Goal: Task Accomplishment & Management: Complete application form

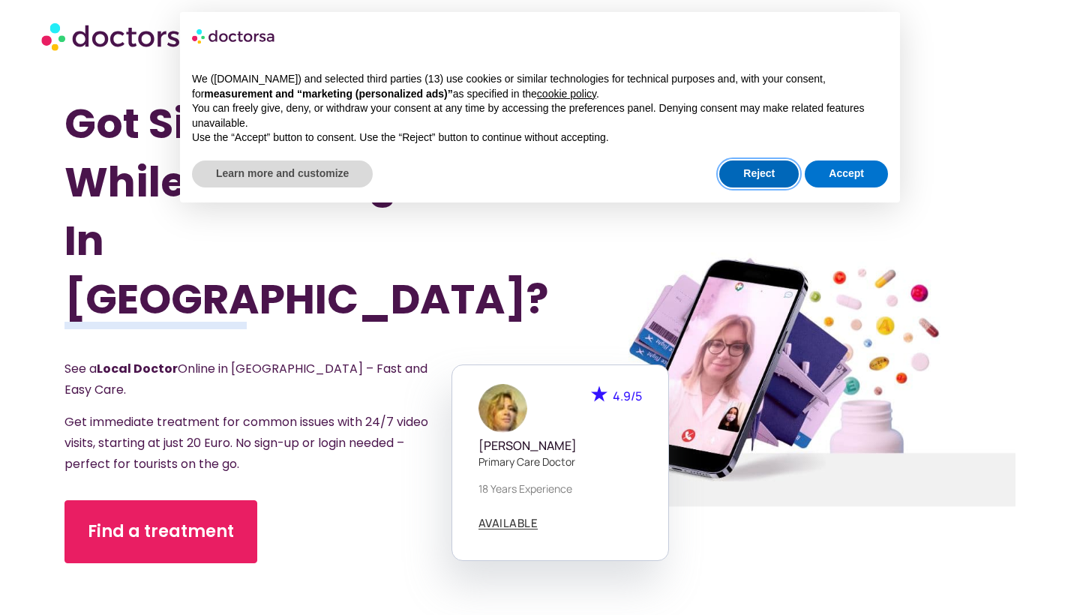
click at [760, 182] on button "Reject" at bounding box center [758, 173] width 79 height 27
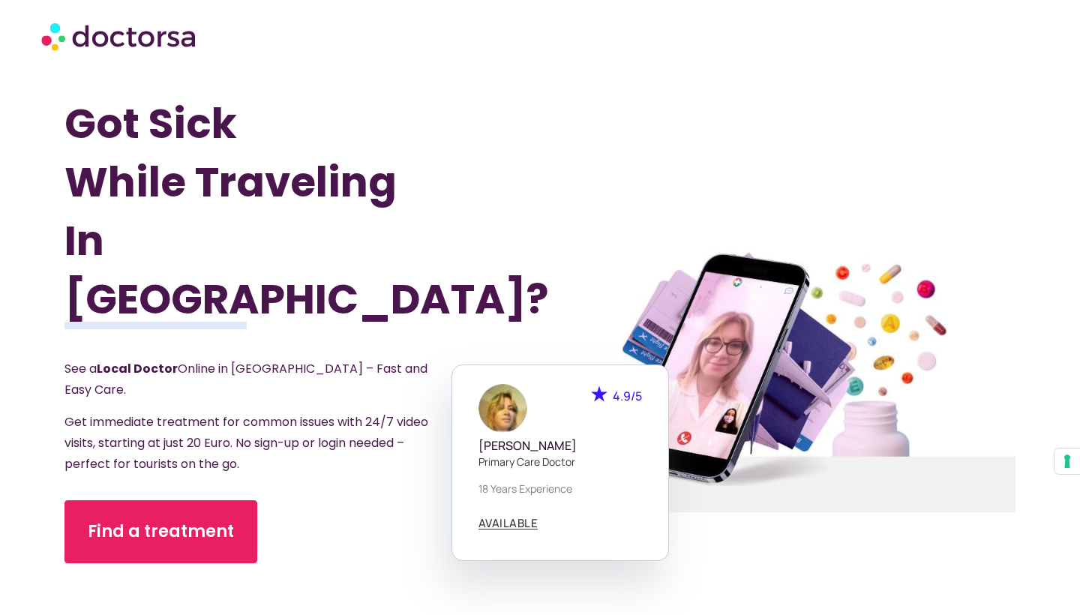
scroll to position [190, 0]
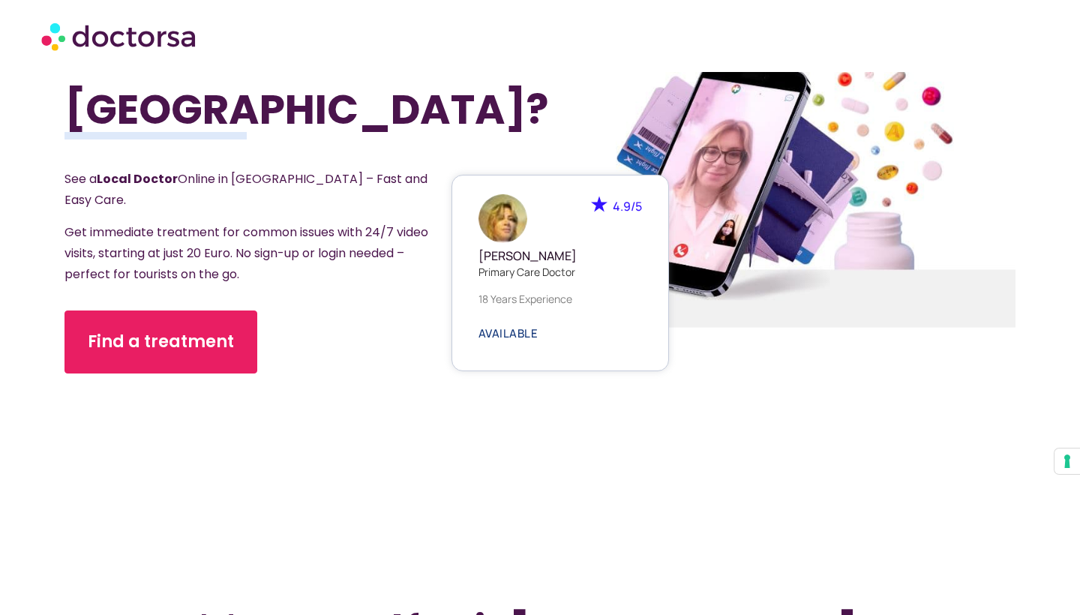
click at [514, 339] on span "AVAILABLE" at bounding box center [508, 333] width 60 height 11
click at [499, 220] on img at bounding box center [502, 218] width 49 height 49
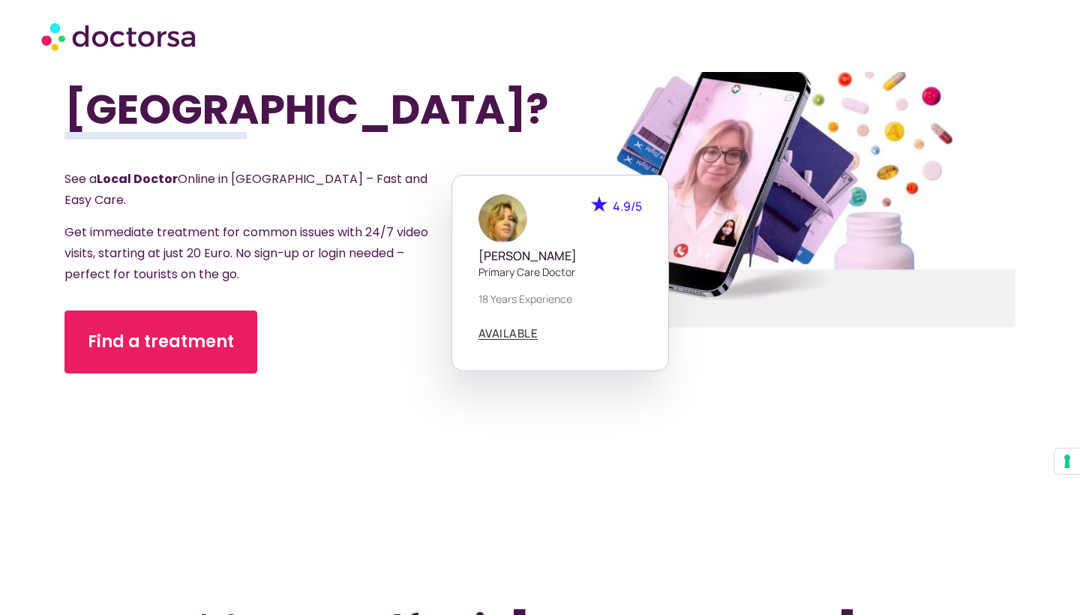
click at [780, 160] on div at bounding box center [778, 190] width 552 height 714
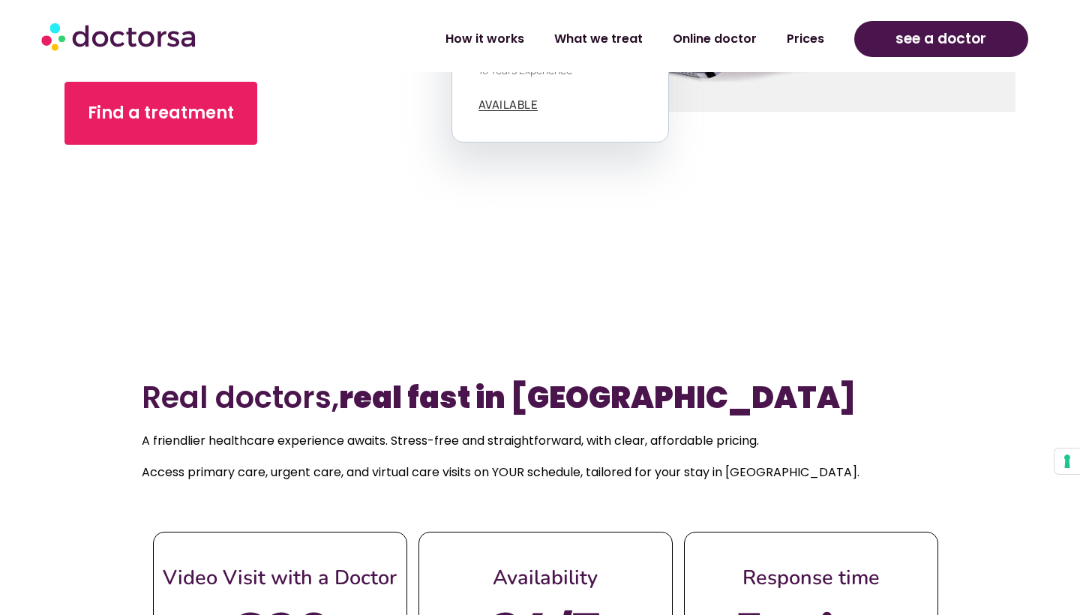
scroll to position [419, 0]
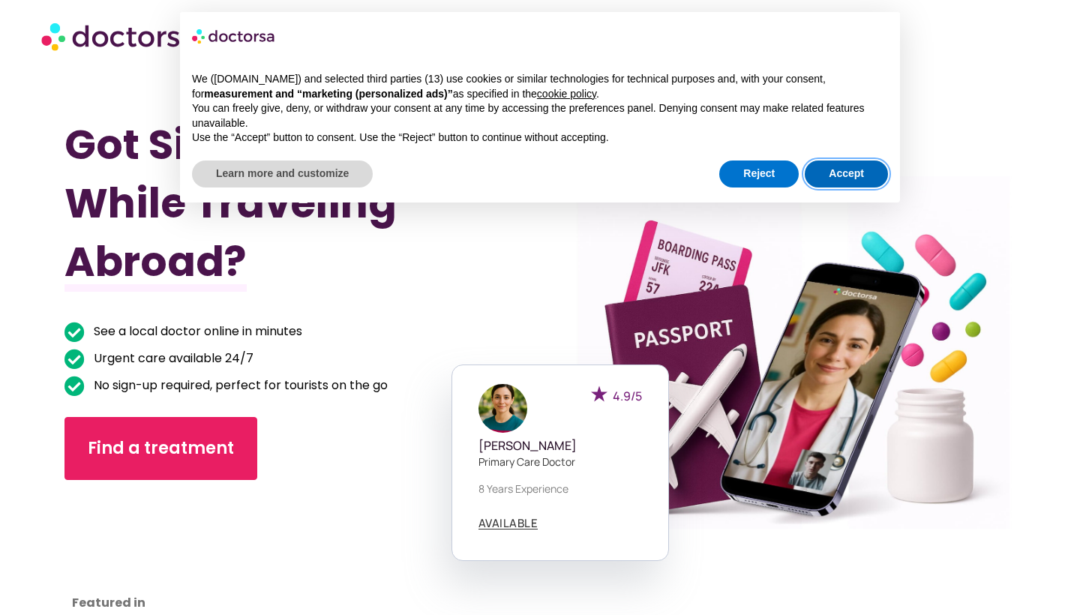
click at [843, 178] on button "Accept" at bounding box center [845, 173] width 83 height 27
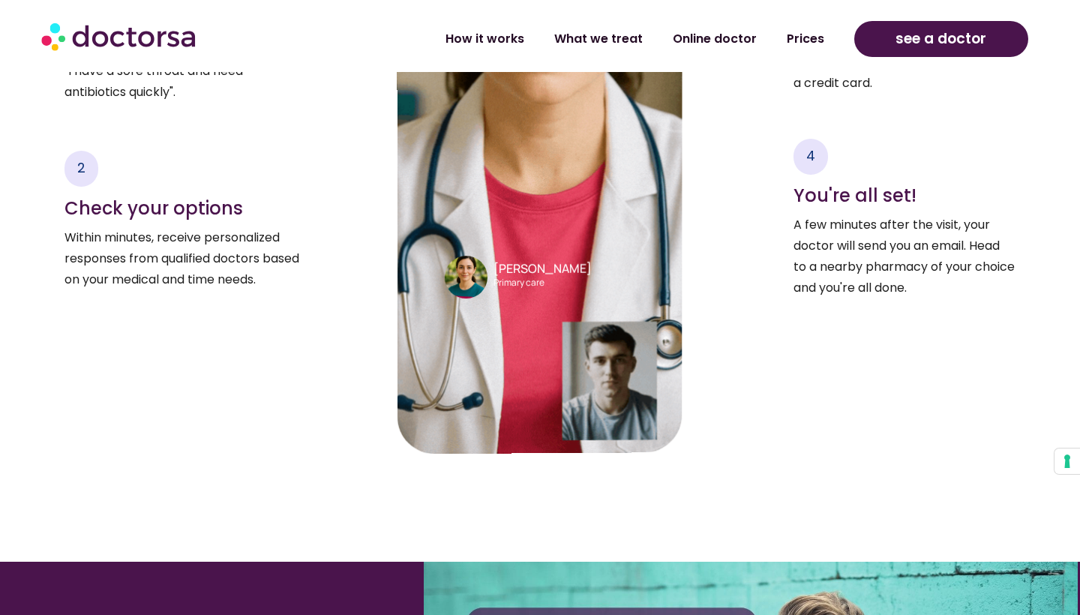
scroll to position [2397, 0]
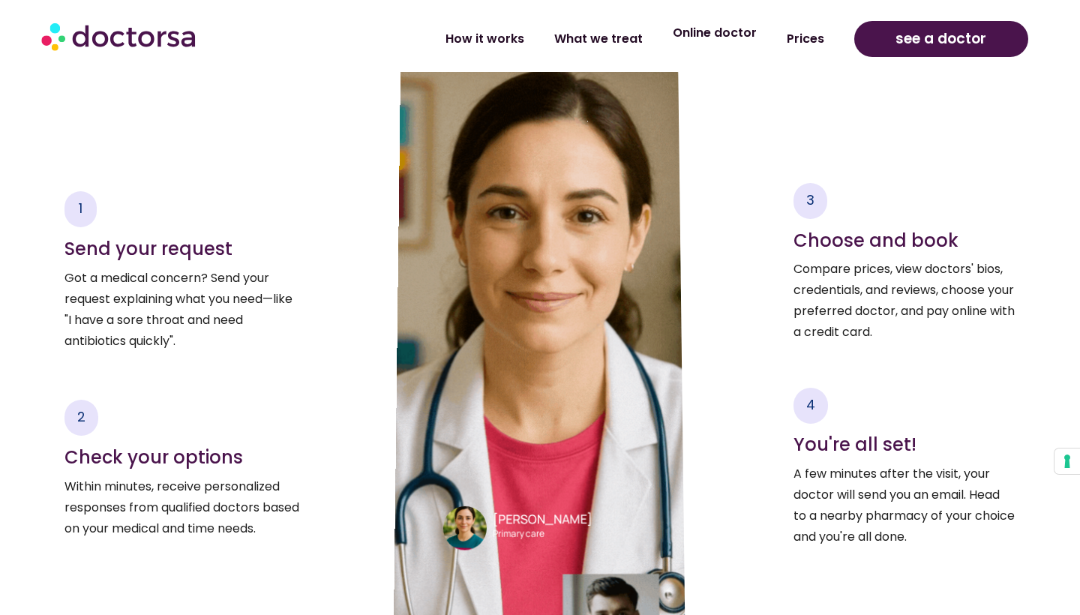
click at [713, 33] on link "Online doctor" at bounding box center [714, 33] width 114 height 34
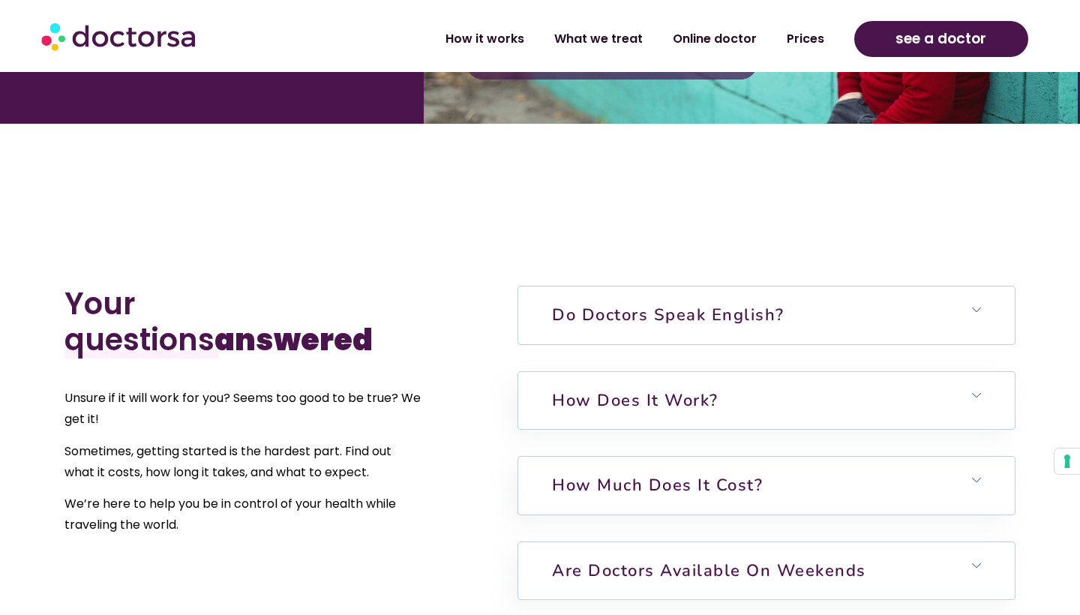
scroll to position [3420, 0]
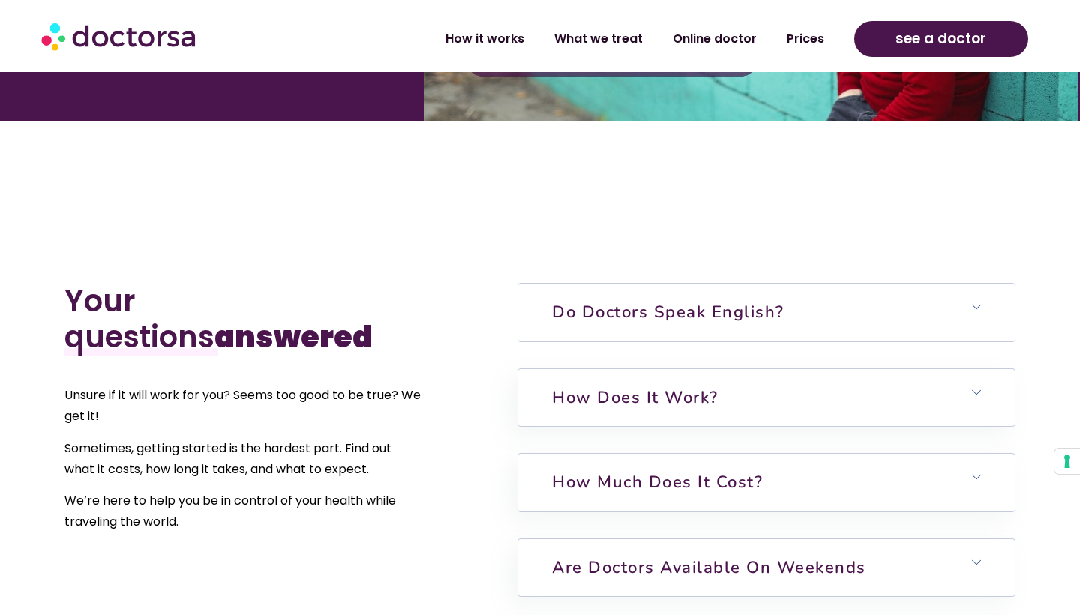
click at [737, 301] on link "Do doctors speak English?" at bounding box center [668, 312] width 232 height 22
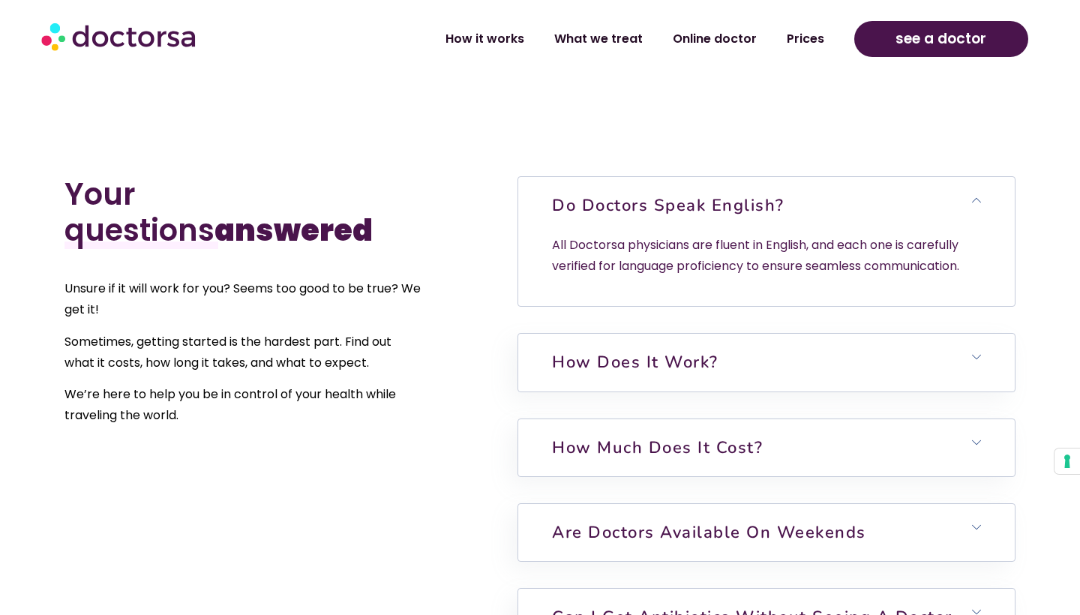
scroll to position [3525, 0]
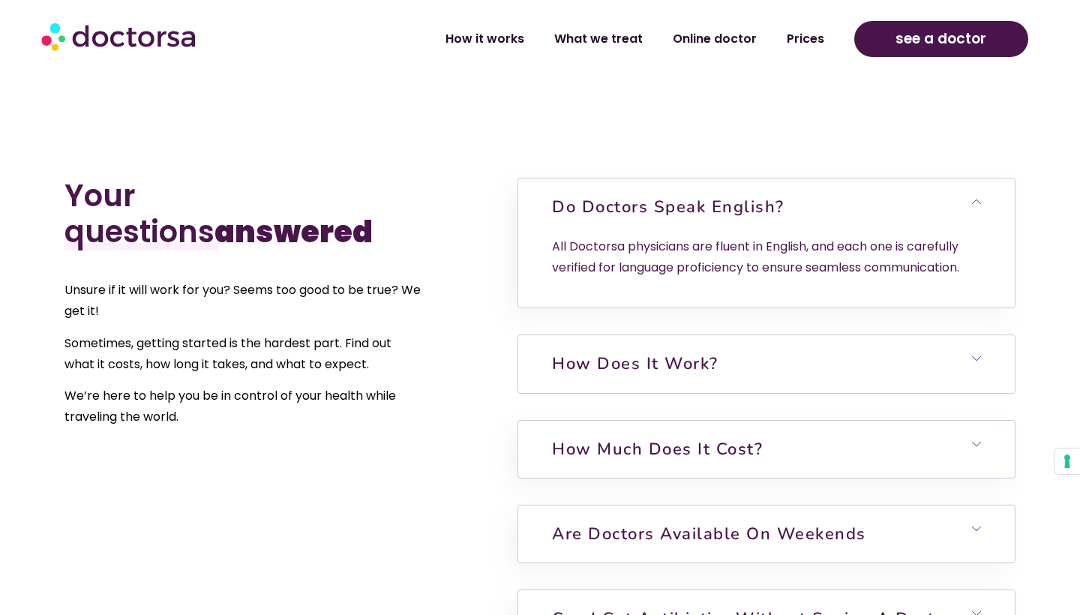
click at [742, 340] on h6 "How does it work?" at bounding box center [766, 363] width 496 height 57
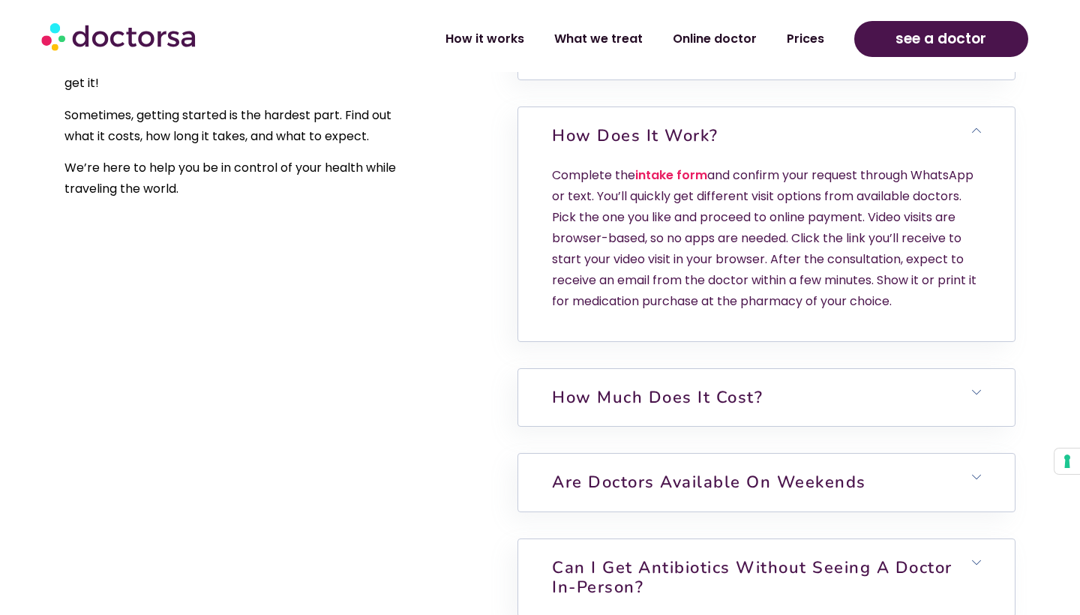
scroll to position [3754, 0]
click at [800, 37] on link "Prices" at bounding box center [804, 33] width 67 height 34
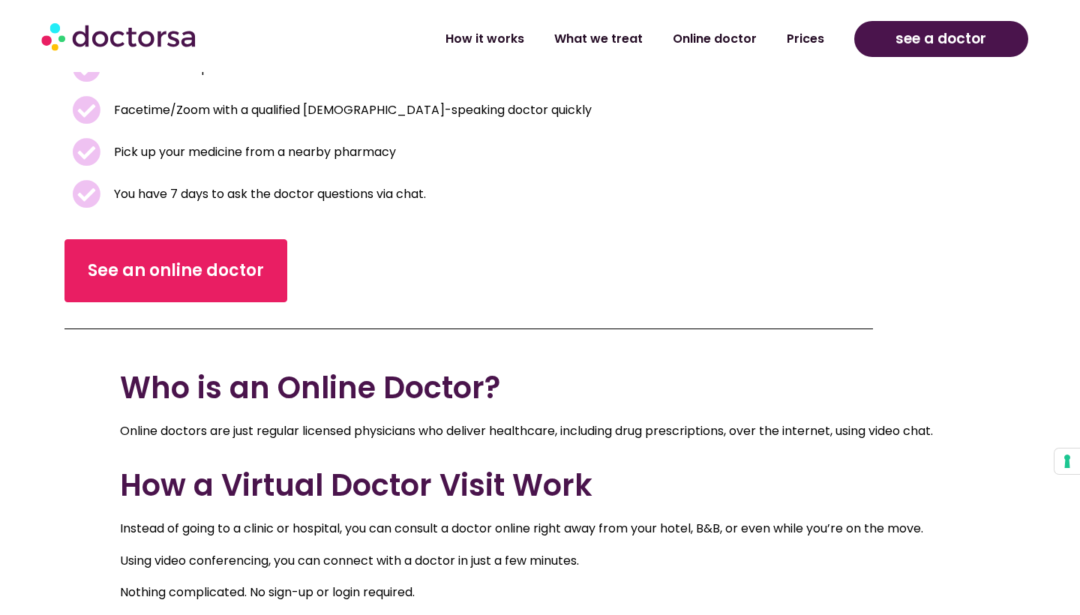
scroll to position [413, 0]
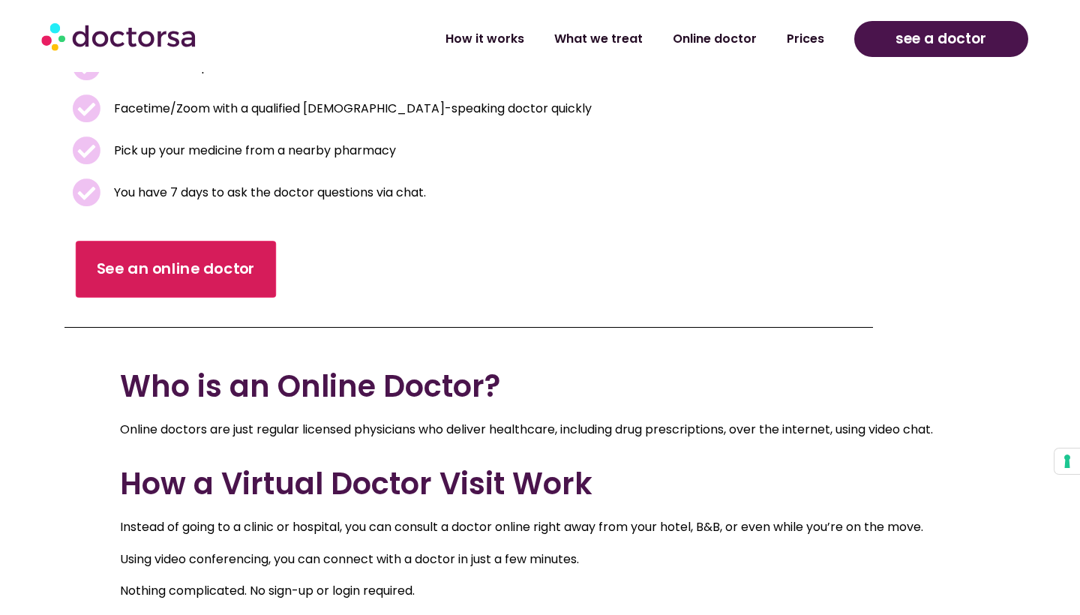
click at [192, 281] on link "See an online doctor" at bounding box center [176, 269] width 200 height 57
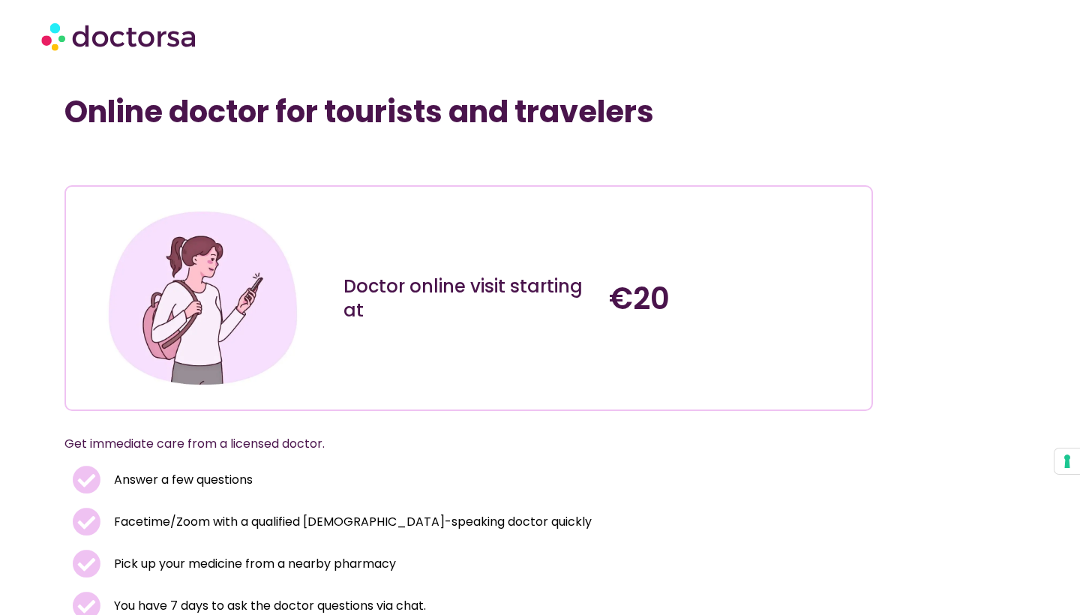
scroll to position [0, 0]
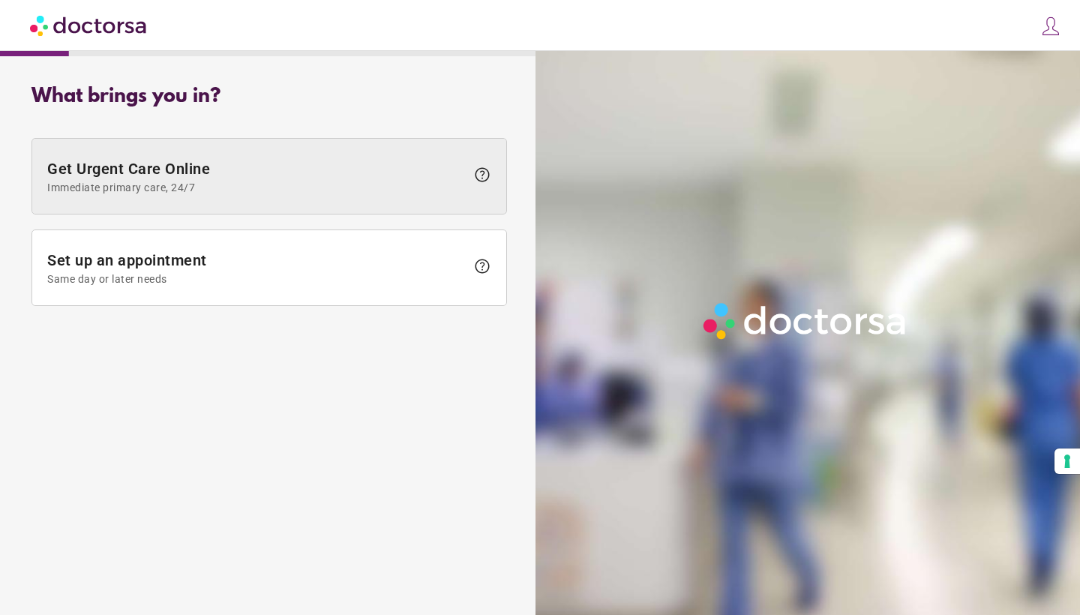
click at [250, 172] on span "Get Urgent Care Online Immediate primary care, 24/7" at bounding box center [256, 177] width 418 height 34
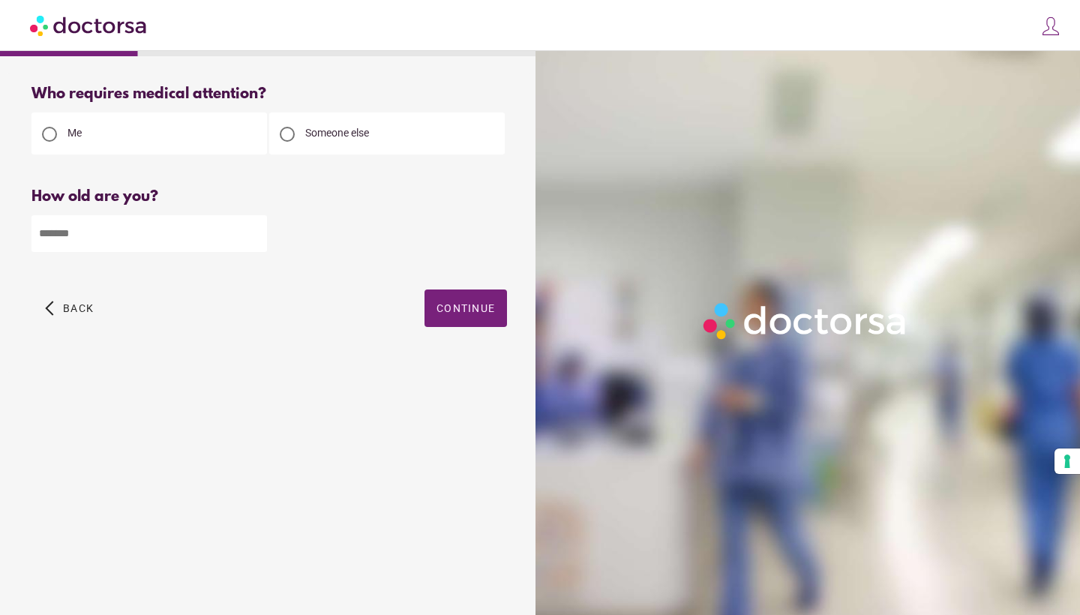
click at [148, 242] on input "number" at bounding box center [148, 233] width 235 height 37
type input "**"
click at [470, 316] on span "button" at bounding box center [465, 307] width 82 height 37
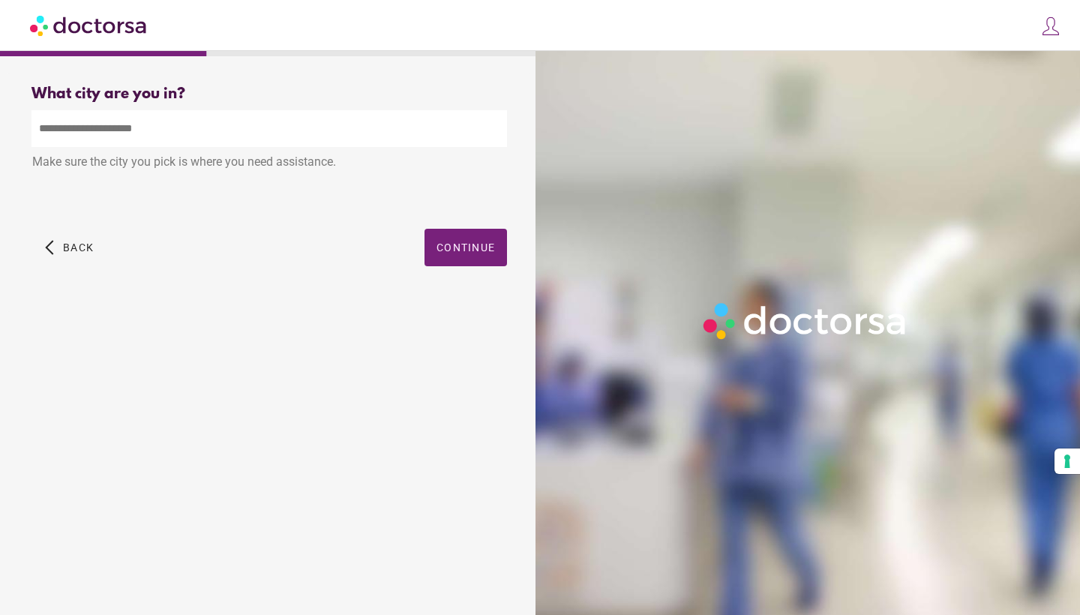
click at [132, 131] on input "text" at bounding box center [268, 128] width 475 height 37
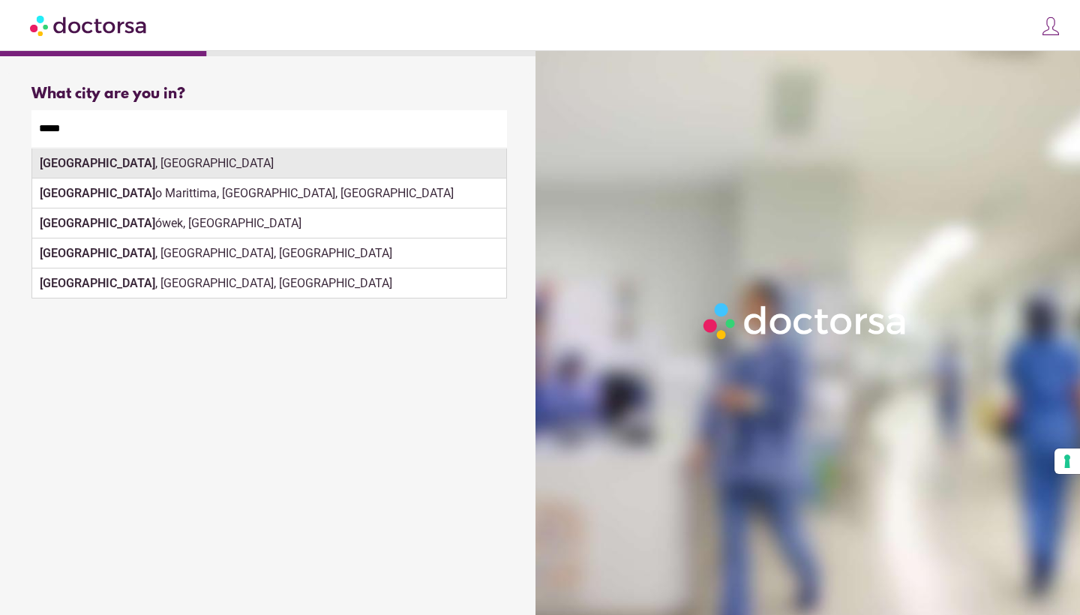
click at [230, 158] on div "Milan , Italy" at bounding box center [269, 163] width 474 height 30
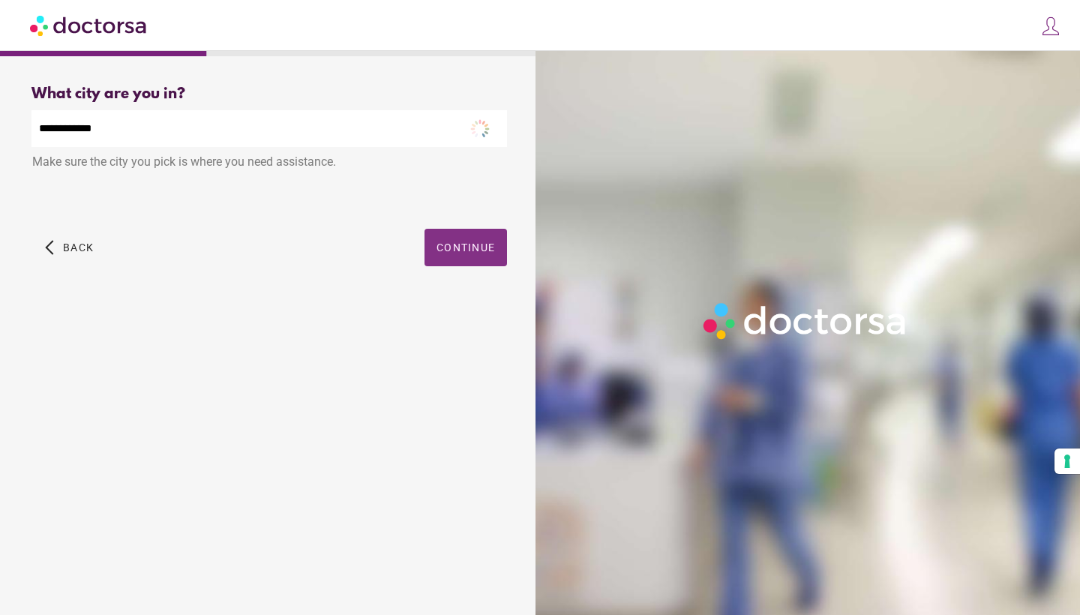
click at [452, 241] on span "button" at bounding box center [465, 247] width 82 height 37
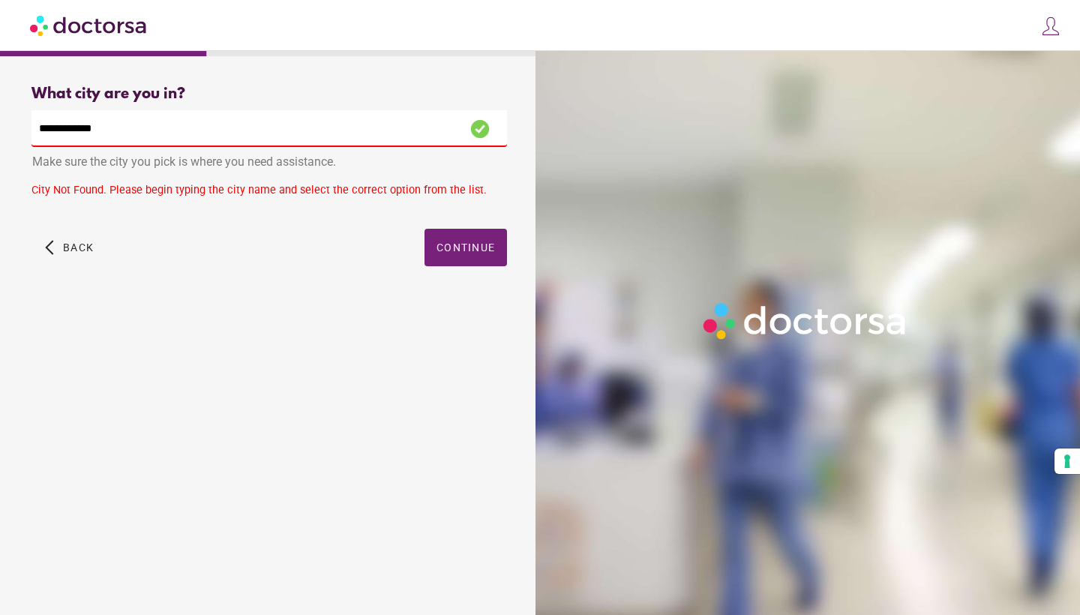
drag, startPoint x: 142, startPoint y: 138, endPoint x: 0, endPoint y: 127, distance: 142.1
click at [0, 127] on div "What brings you in? Get Urgent Care Online Immediate primary care, 24/7 help Se…" at bounding box center [540, 290] width 1080 height 580
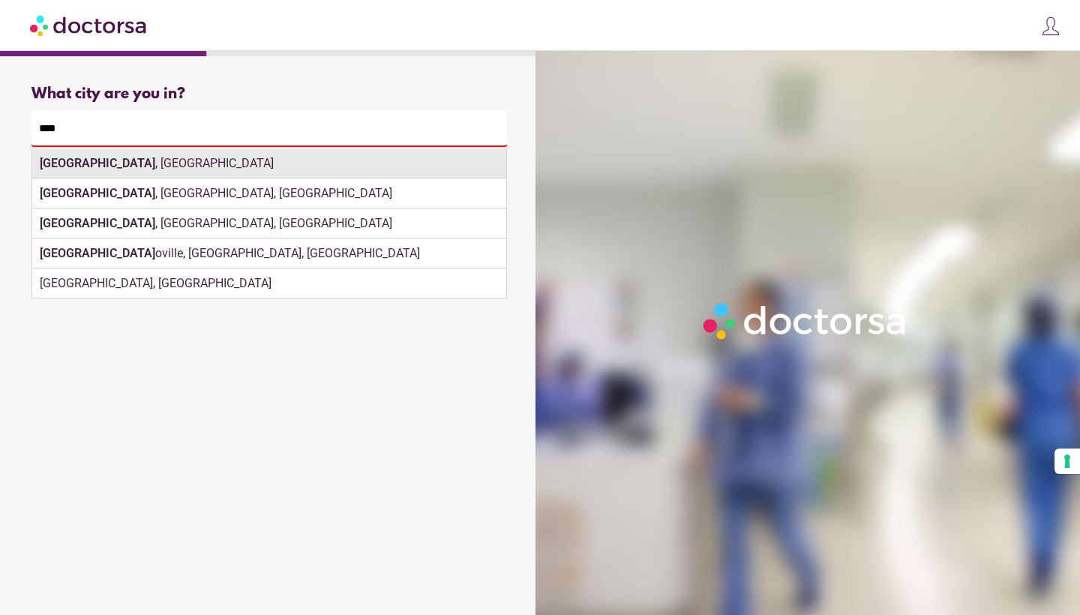
click at [160, 164] on div "Rome , Italy" at bounding box center [269, 163] width 474 height 30
type input "**********"
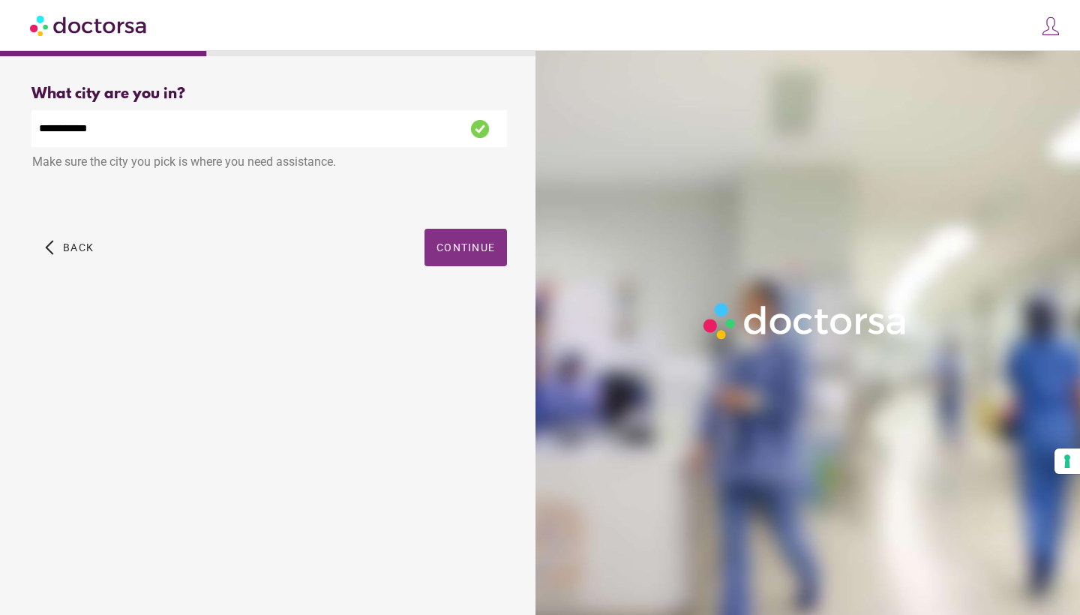
click at [460, 256] on span "button" at bounding box center [465, 247] width 82 height 37
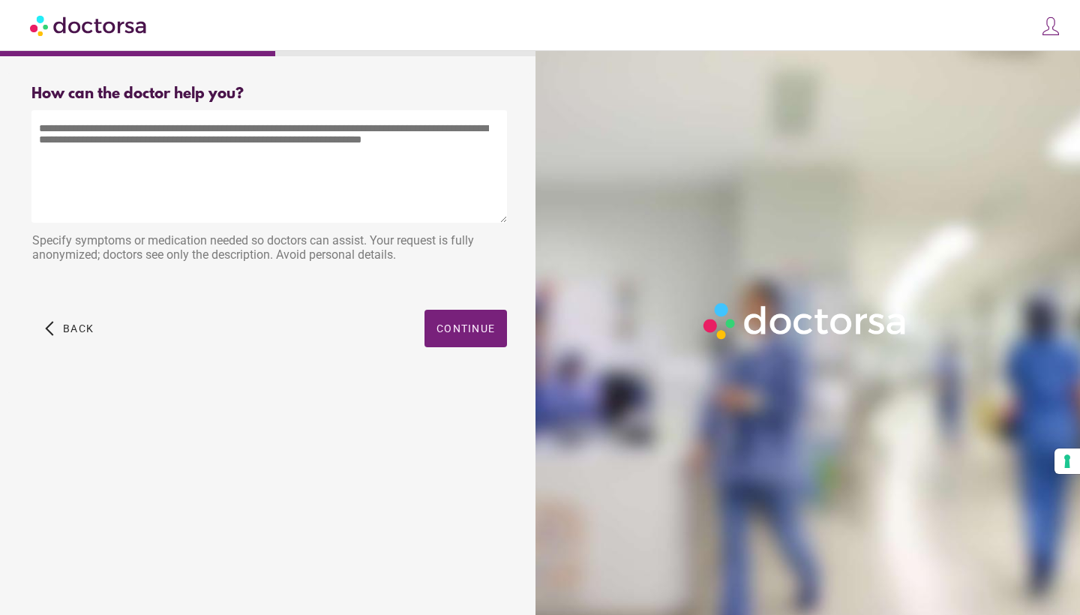
click at [236, 136] on textarea at bounding box center [268, 166] width 475 height 112
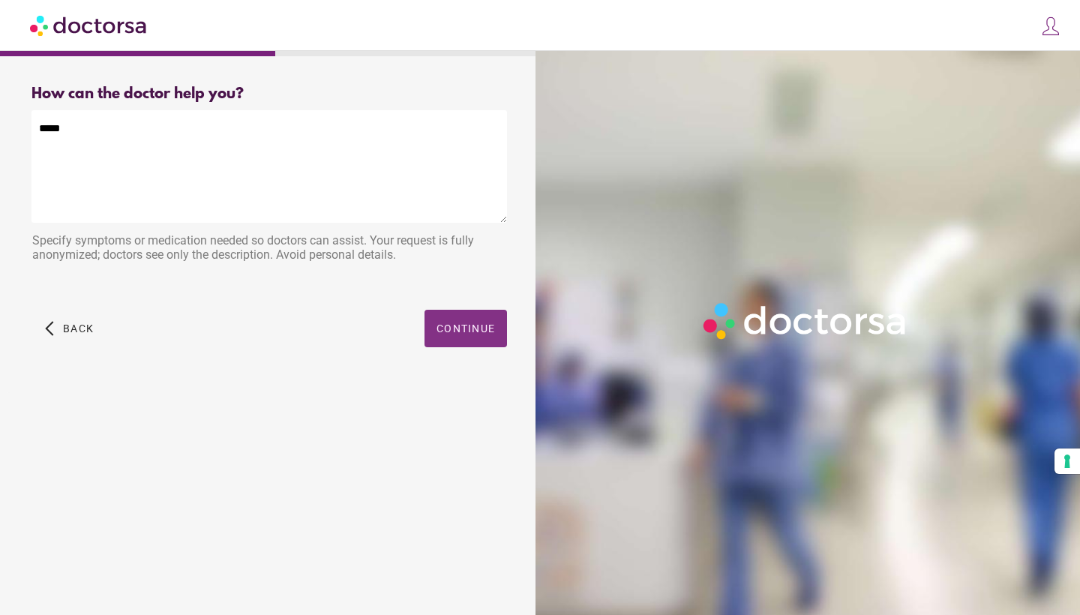
type textarea "****"
click at [483, 331] on span "Continue" at bounding box center [465, 328] width 58 height 12
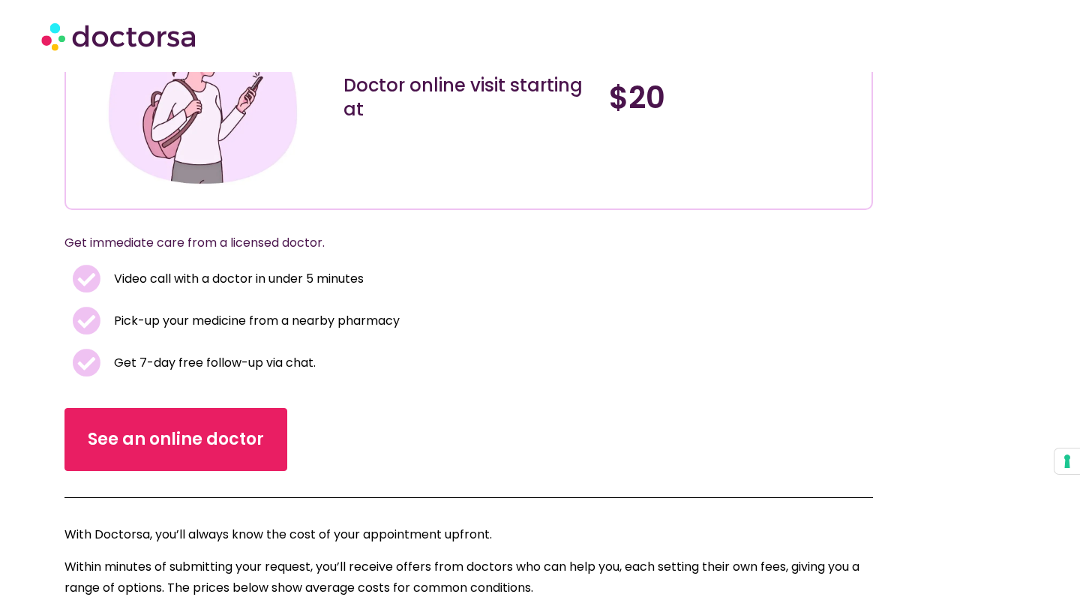
scroll to position [201, 0]
drag, startPoint x: 115, startPoint y: 369, endPoint x: 411, endPoint y: 369, distance: 295.4
click at [411, 369] on li "Get 7-day free follow-up via chat." at bounding box center [468, 363] width 792 height 28
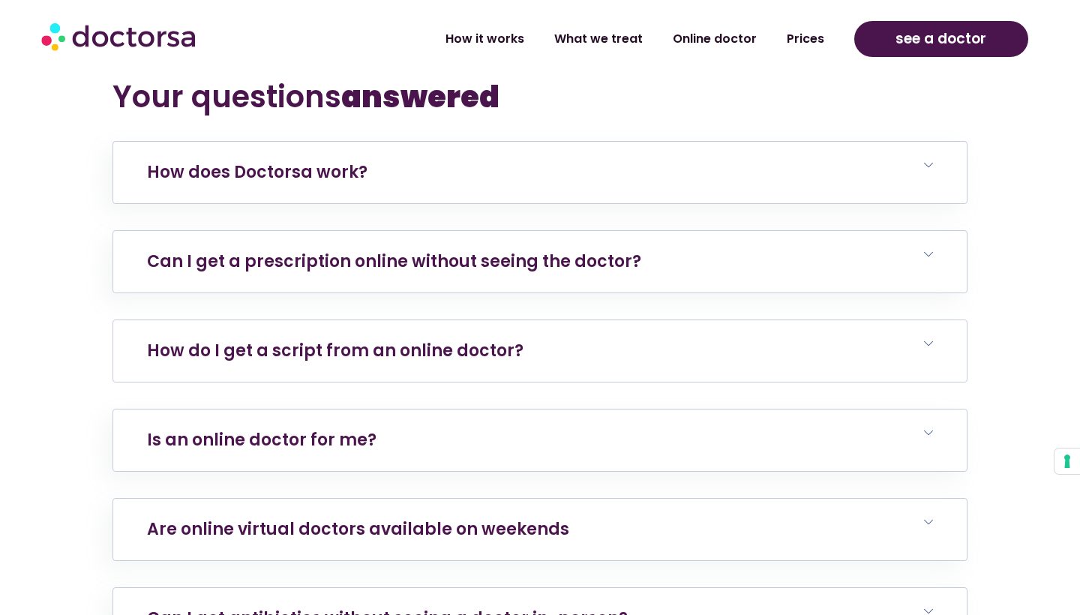
scroll to position [5297, 0]
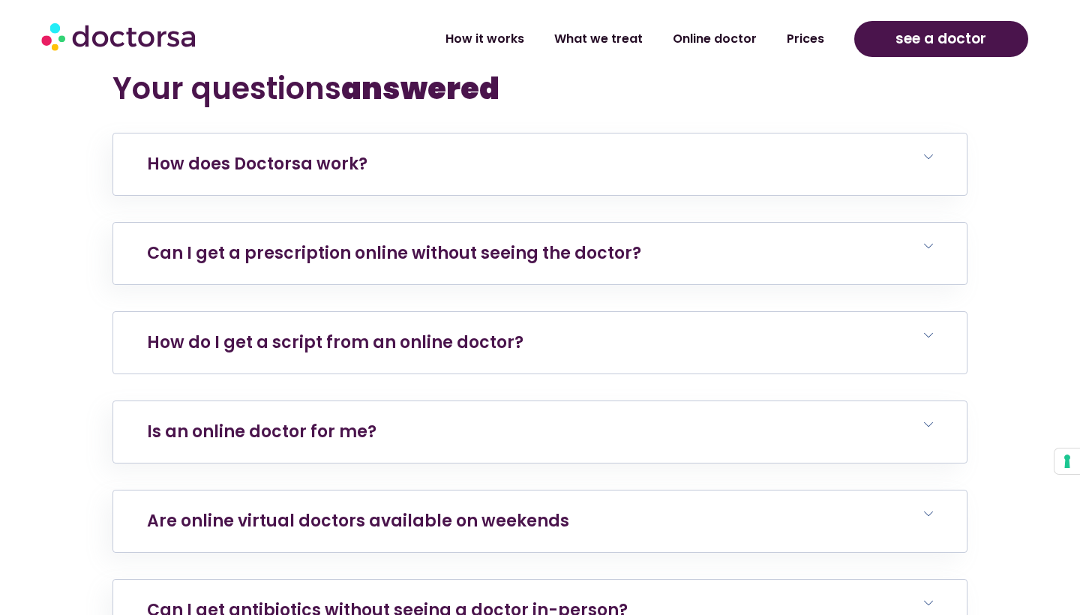
click at [345, 331] on link "How do I get a script from an online doctor?" at bounding box center [335, 342] width 376 height 23
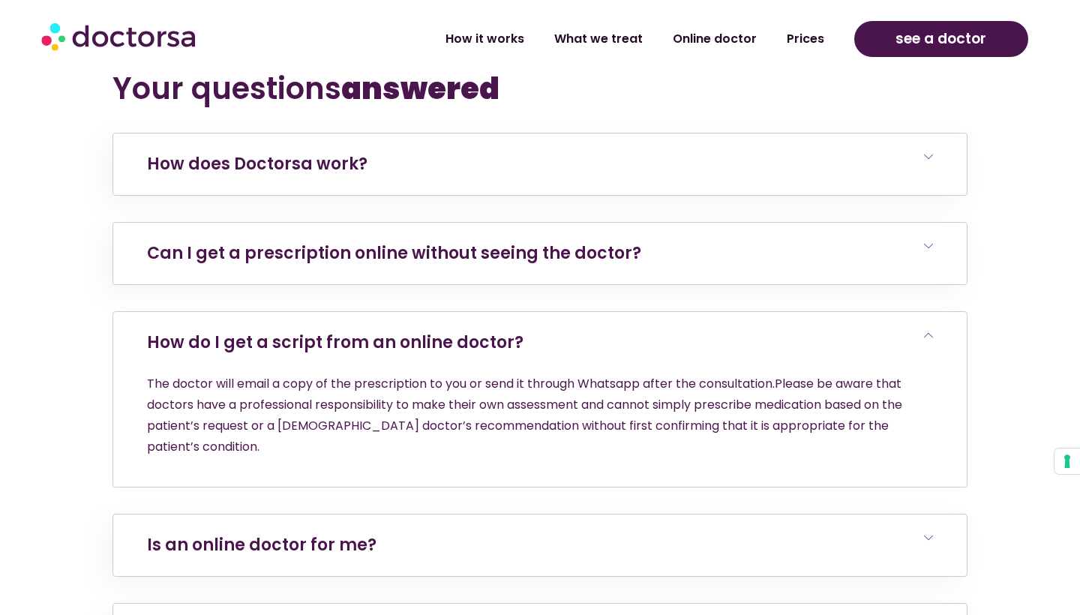
click at [345, 331] on link "How do I get a script from an online doctor?" at bounding box center [335, 342] width 376 height 23
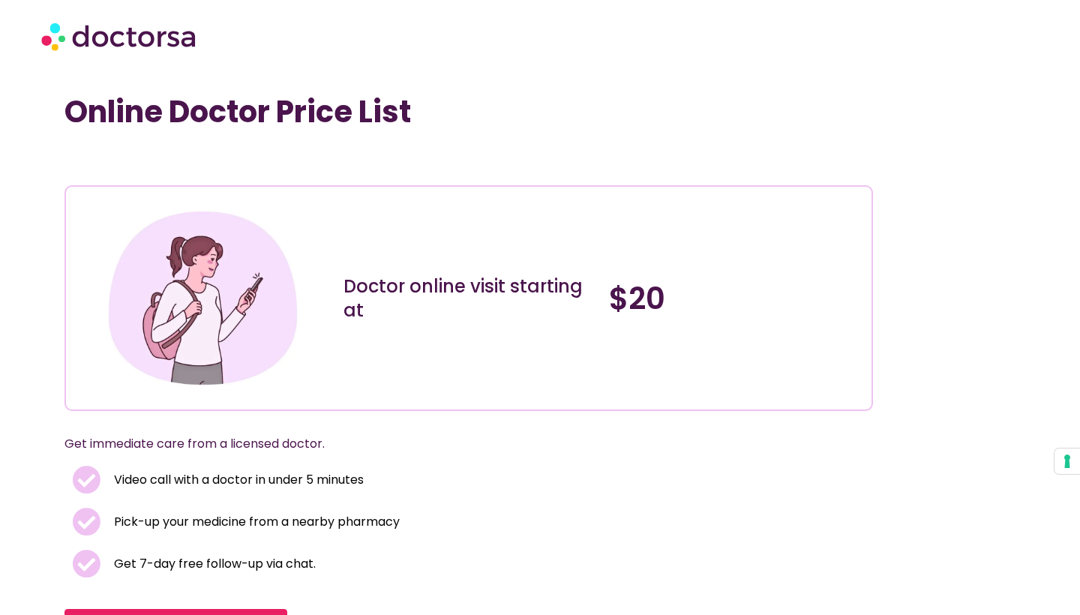
scroll to position [0, 0]
